Goal: Task Accomplishment & Management: Complete application form

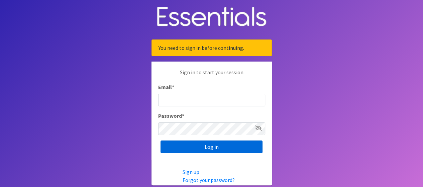
type input "[DOMAIN_NAME][EMAIL_ADDRESS][DOMAIN_NAME]"
click at [186, 150] on input "Log in" at bounding box center [212, 146] width 102 height 13
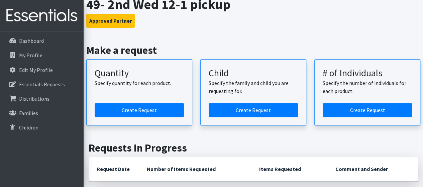
scroll to position [67, 0]
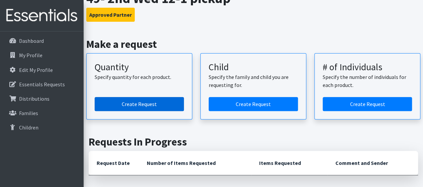
click at [147, 106] on link "Create Request" at bounding box center [139, 104] width 89 height 14
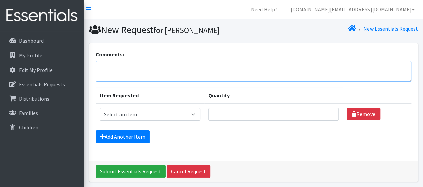
click at [139, 63] on textarea "Comments:" at bounding box center [254, 71] width 316 height 21
click at [28, 43] on p "Dashboard" at bounding box center [31, 40] width 25 height 7
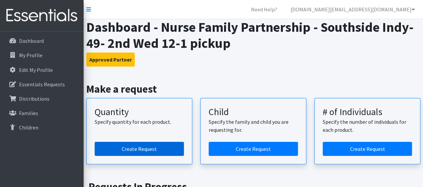
click at [142, 150] on link "Create Request" at bounding box center [139, 149] width 89 height 14
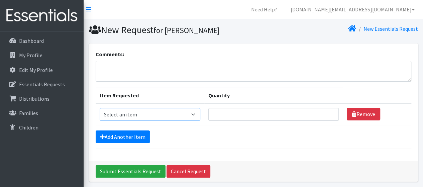
click at [144, 118] on select "Select an item Kids (Newborn) Kids (Size 1) Kids (Size 2) Kids (Size 3) Kids (S…" at bounding box center [150, 114] width 101 height 13
select select "3400"
click at [100, 108] on select "Select an item Kids (Newborn) Kids (Size 1) Kids (Size 2) Kids (Size 3) Kids (S…" at bounding box center [150, 114] width 101 height 13
click at [217, 110] on input "Quantity" at bounding box center [273, 114] width 130 height 13
type input "10"
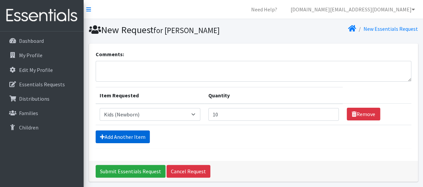
click at [97, 130] on link "Add Another Item" at bounding box center [123, 136] width 54 height 13
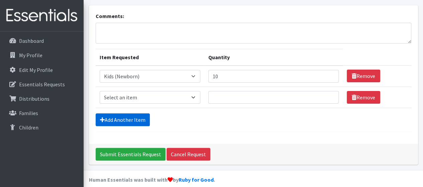
scroll to position [45, 0]
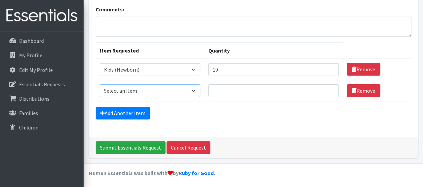
click at [142, 95] on select "Select an item Kids (Newborn) Kids (Size 1) Kids (Size 2) Kids (Size 3) Kids (S…" at bounding box center [150, 90] width 101 height 13
select select "3401"
click at [100, 84] on select "Select an item Kids (Newborn) Kids (Size 1) Kids (Size 2) Kids (Size 3) Kids (S…" at bounding box center [150, 90] width 101 height 13
click at [220, 98] on td "Quantity" at bounding box center [273, 90] width 138 height 21
click at [223, 87] on input "Quantity" at bounding box center [273, 90] width 130 height 13
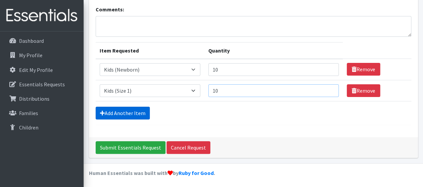
type input "10"
click at [117, 117] on link "Add Another Item" at bounding box center [123, 113] width 54 height 13
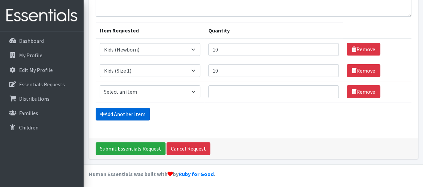
scroll to position [66, 0]
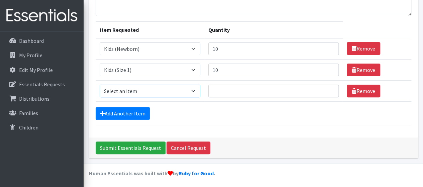
click at [156, 93] on select "Select an item Kids (Newborn) Kids (Size 1) Kids (Size 2) Kids (Size 3) Kids (S…" at bounding box center [150, 91] width 101 height 13
select select "3420"
click at [100, 85] on select "Select an item Kids (Newborn) Kids (Size 1) Kids (Size 2) Kids (Size 3) Kids (S…" at bounding box center [150, 91] width 101 height 13
click at [214, 89] on input "Quantity" at bounding box center [273, 91] width 130 height 13
type input "10"
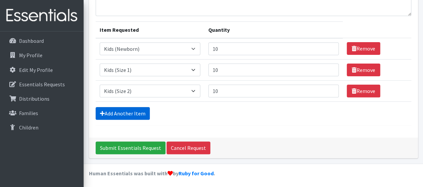
click at [112, 108] on link "Add Another Item" at bounding box center [123, 113] width 54 height 13
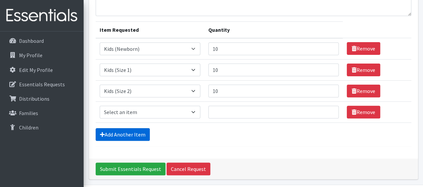
scroll to position [87, 0]
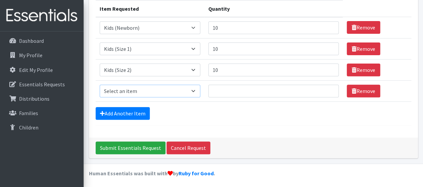
click at [159, 91] on select "Select an item Kids (Newborn) Kids (Size 1) Kids (Size 2) Kids (Size 3) Kids (S…" at bounding box center [150, 91] width 101 height 13
select select "3393"
click at [100, 85] on select "Select an item Kids (Newborn) Kids (Size 1) Kids (Size 2) Kids (Size 3) Kids (S…" at bounding box center [150, 91] width 101 height 13
click at [224, 94] on input "Quantity" at bounding box center [273, 91] width 130 height 13
type input "10"
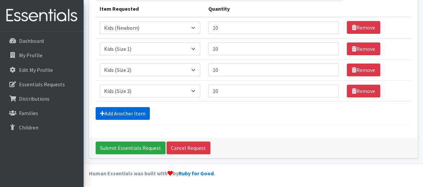
click at [129, 110] on link "Add Another Item" at bounding box center [123, 113] width 54 height 13
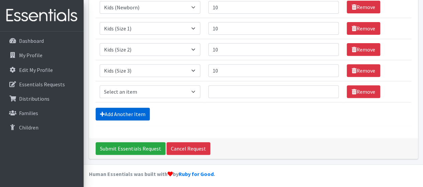
scroll to position [108, 0]
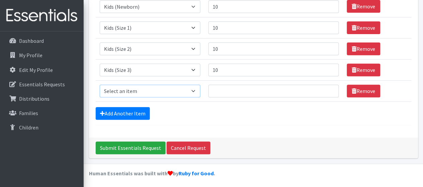
click at [127, 88] on select "Select an item Kids (Newborn) Kids (Size 1) Kids (Size 2) Kids (Size 3) Kids (S…" at bounding box center [150, 91] width 101 height 13
select select "3394"
click at [100, 85] on select "Select an item Kids (Newborn) Kids (Size 1) Kids (Size 2) Kids (Size 3) Kids (S…" at bounding box center [150, 91] width 101 height 13
click at [228, 89] on input "Quantity" at bounding box center [273, 91] width 130 height 13
type input "10"
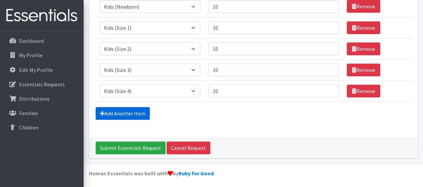
click at [130, 112] on link "Add Another Item" at bounding box center [123, 113] width 54 height 13
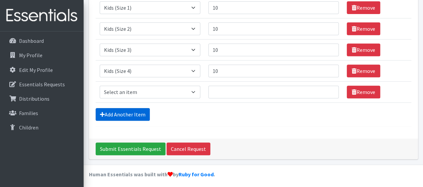
scroll to position [128, 0]
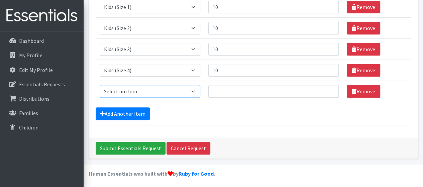
click at [135, 88] on select "Select an item Kids (Newborn) Kids (Size 1) Kids (Size 2) Kids (Size 3) Kids (S…" at bounding box center [150, 91] width 101 height 13
select select "3407"
click at [100, 85] on select "Select an item Kids (Newborn) Kids (Size 1) Kids (Size 2) Kids (Size 3) Kids (S…" at bounding box center [150, 91] width 101 height 13
click at [218, 94] on input "Quantity" at bounding box center [273, 91] width 130 height 13
type input "10"
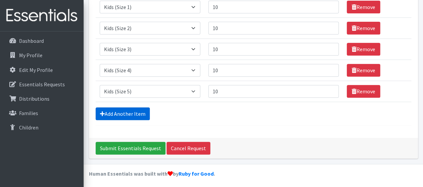
click at [115, 114] on link "Add Another Item" at bounding box center [123, 113] width 54 height 13
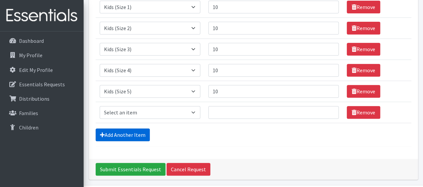
scroll to position [150, 0]
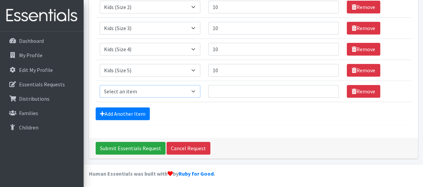
click at [149, 86] on select "Select an item Kids (Newborn) Kids (Size 1) Kids (Size 2) Kids (Size 3) Kids (S…" at bounding box center [150, 91] width 101 height 13
select select "3419"
click at [100, 85] on select "Select an item Kids (Newborn) Kids (Size 1) Kids (Size 2) Kids (Size 3) Kids (S…" at bounding box center [150, 91] width 101 height 13
click at [226, 86] on input "Quantity" at bounding box center [273, 91] width 130 height 13
type input "10"
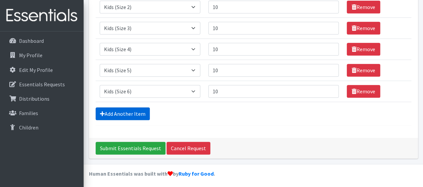
click at [136, 109] on link "Add Another Item" at bounding box center [123, 113] width 54 height 13
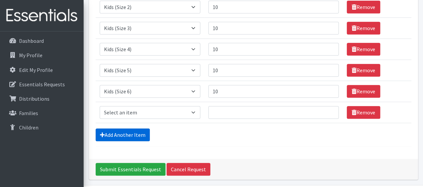
scroll to position [171, 0]
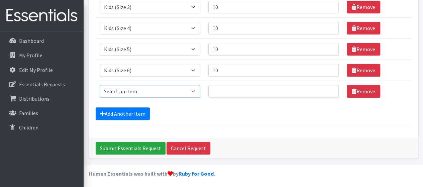
click at [140, 89] on select "Select an item Kids (Newborn) Kids (Size 1) Kids (Size 2) Kids (Size 3) Kids (S…" at bounding box center [150, 91] width 101 height 13
select select "3415"
click at [100, 85] on select "Select an item Kids (Newborn) Kids (Size 1) Kids (Size 2) Kids (Size 3) Kids (S…" at bounding box center [150, 91] width 101 height 13
click at [231, 91] on input "Quantity" at bounding box center [273, 91] width 130 height 13
type input "10"
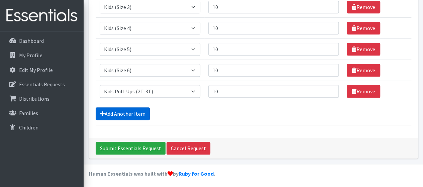
click at [117, 112] on link "Add Another Item" at bounding box center [123, 113] width 54 height 13
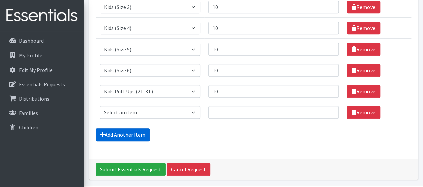
scroll to position [191, 0]
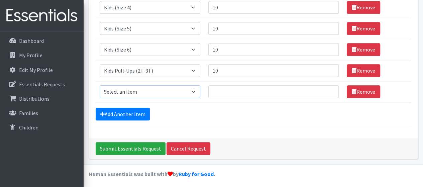
click at [125, 92] on select "Select an item Kids (Newborn) Kids (Size 1) Kids (Size 2) Kids (Size 3) Kids (S…" at bounding box center [150, 91] width 101 height 13
select select "3418"
click at [100, 85] on select "Select an item Kids (Newborn) Kids (Size 1) Kids (Size 2) Kids (Size 3) Kids (S…" at bounding box center [150, 91] width 101 height 13
click at [219, 87] on input "Quantity" at bounding box center [273, 91] width 130 height 13
type input "40"
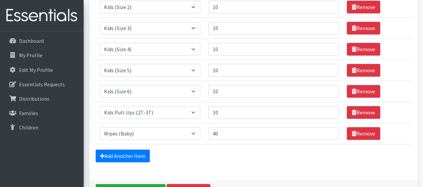
scroll to position [158, 0]
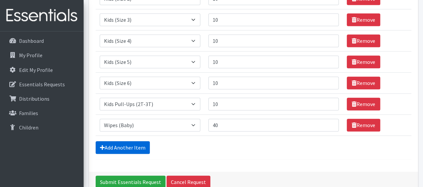
click at [113, 146] on link "Add Another Item" at bounding box center [123, 147] width 54 height 13
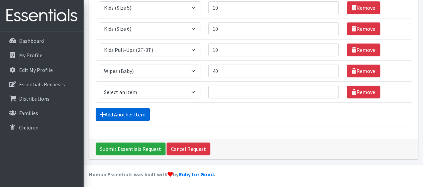
scroll to position [212, 0]
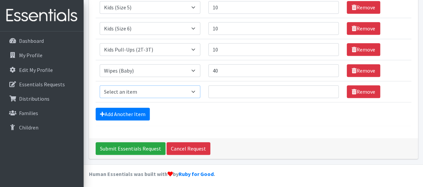
click at [126, 96] on select "Select an item Kids (Newborn) Kids (Size 1) Kids (Size 2) Kids (Size 3) Kids (S…" at bounding box center [150, 91] width 101 height 13
click at [365, 91] on link "Remove" at bounding box center [363, 91] width 33 height 13
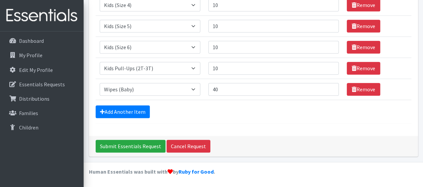
scroll to position [191, 0]
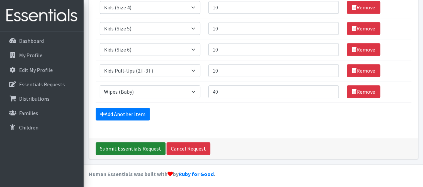
click at [134, 145] on input "Submit Essentials Request" at bounding box center [131, 148] width 70 height 13
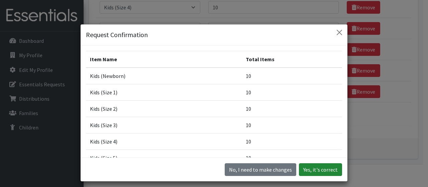
click at [312, 167] on button "Yes, it's correct" at bounding box center [320, 169] width 43 height 13
